Goal: Check status: Check status

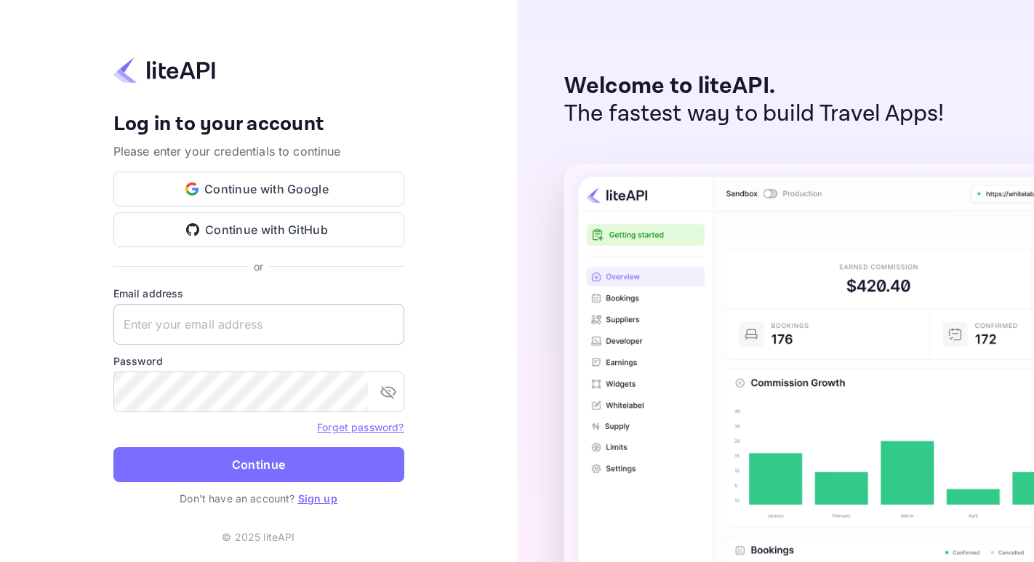
click at [196, 320] on input "text" at bounding box center [258, 324] width 291 height 41
paste input "[EMAIL_ADDRESS][DOMAIN_NAME]"
type input "[EMAIL_ADDRESS][DOMAIN_NAME]"
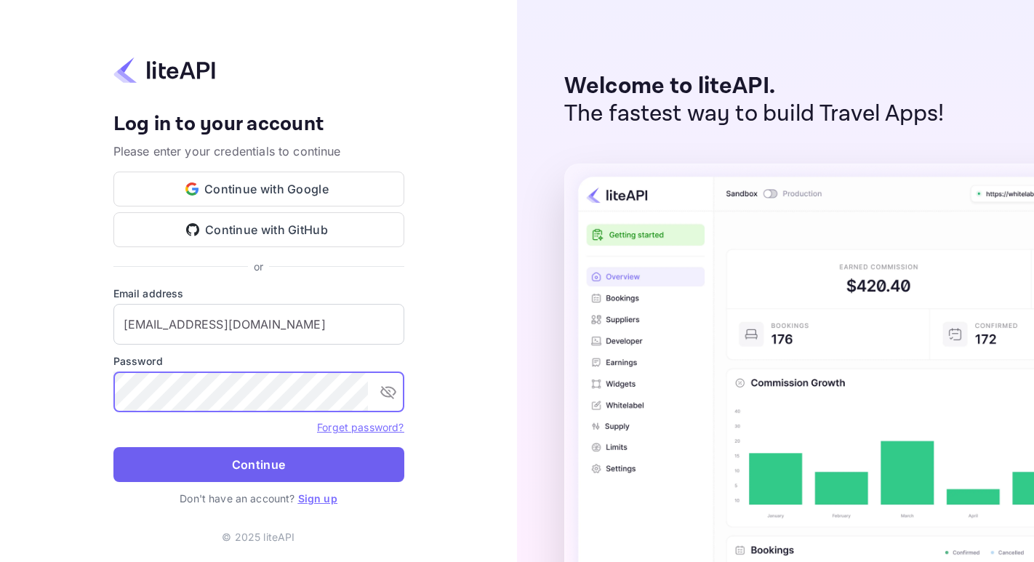
click at [325, 460] on button "Continue" at bounding box center [258, 464] width 291 height 35
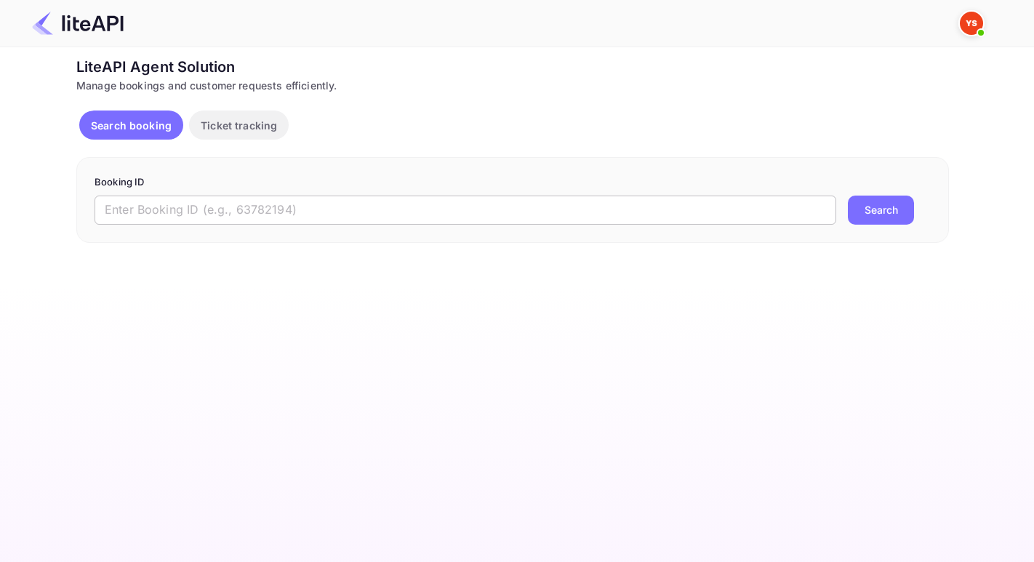
click at [220, 202] on input "text" at bounding box center [466, 210] width 742 height 29
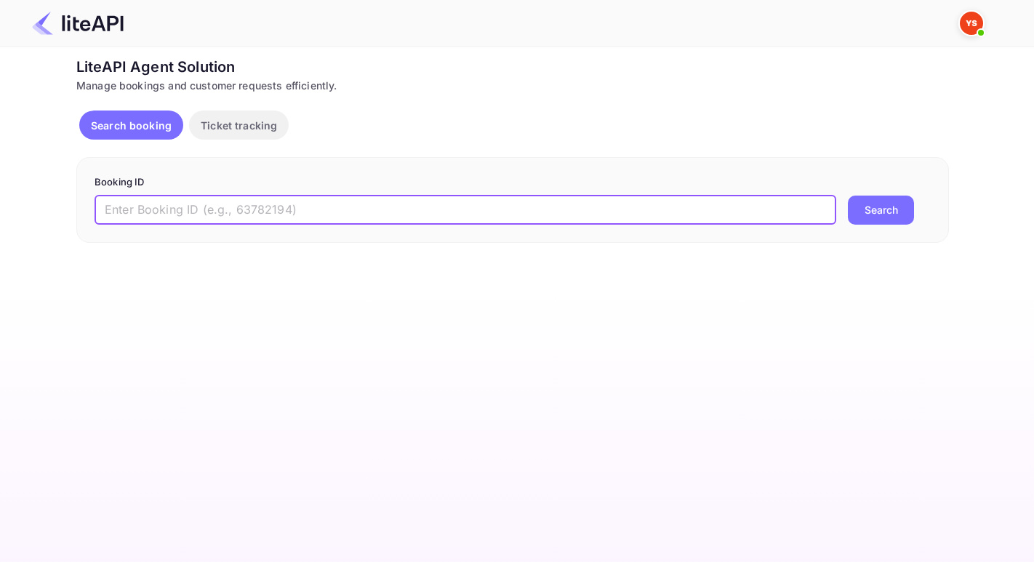
paste input "8655540"
type input "8655540"
click at [848, 196] on button "Search" at bounding box center [881, 210] width 66 height 29
